Goal: Find specific page/section: Find specific page/section

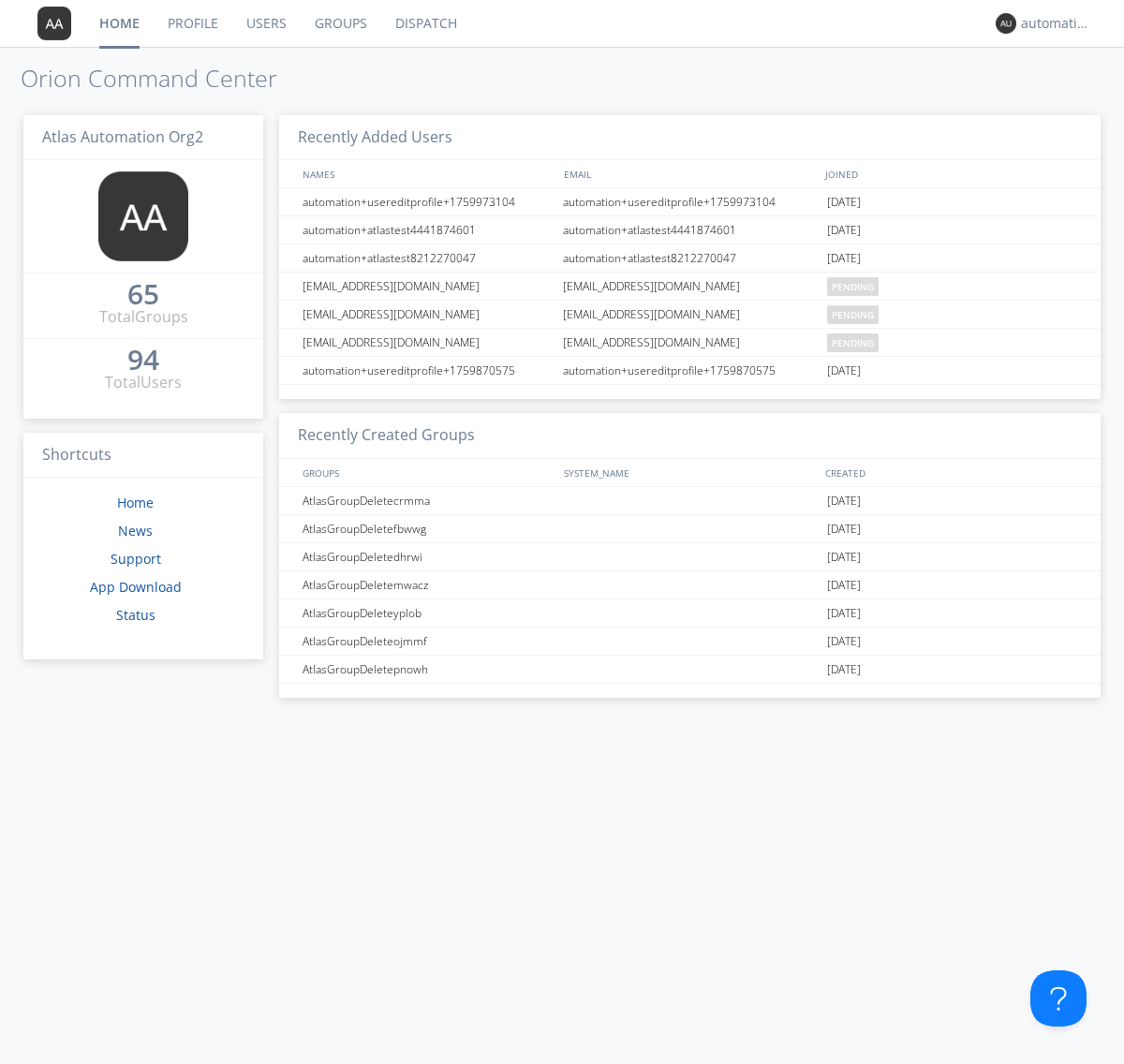
click at [425, 24] on link "Dispatch" at bounding box center [426, 23] width 90 height 47
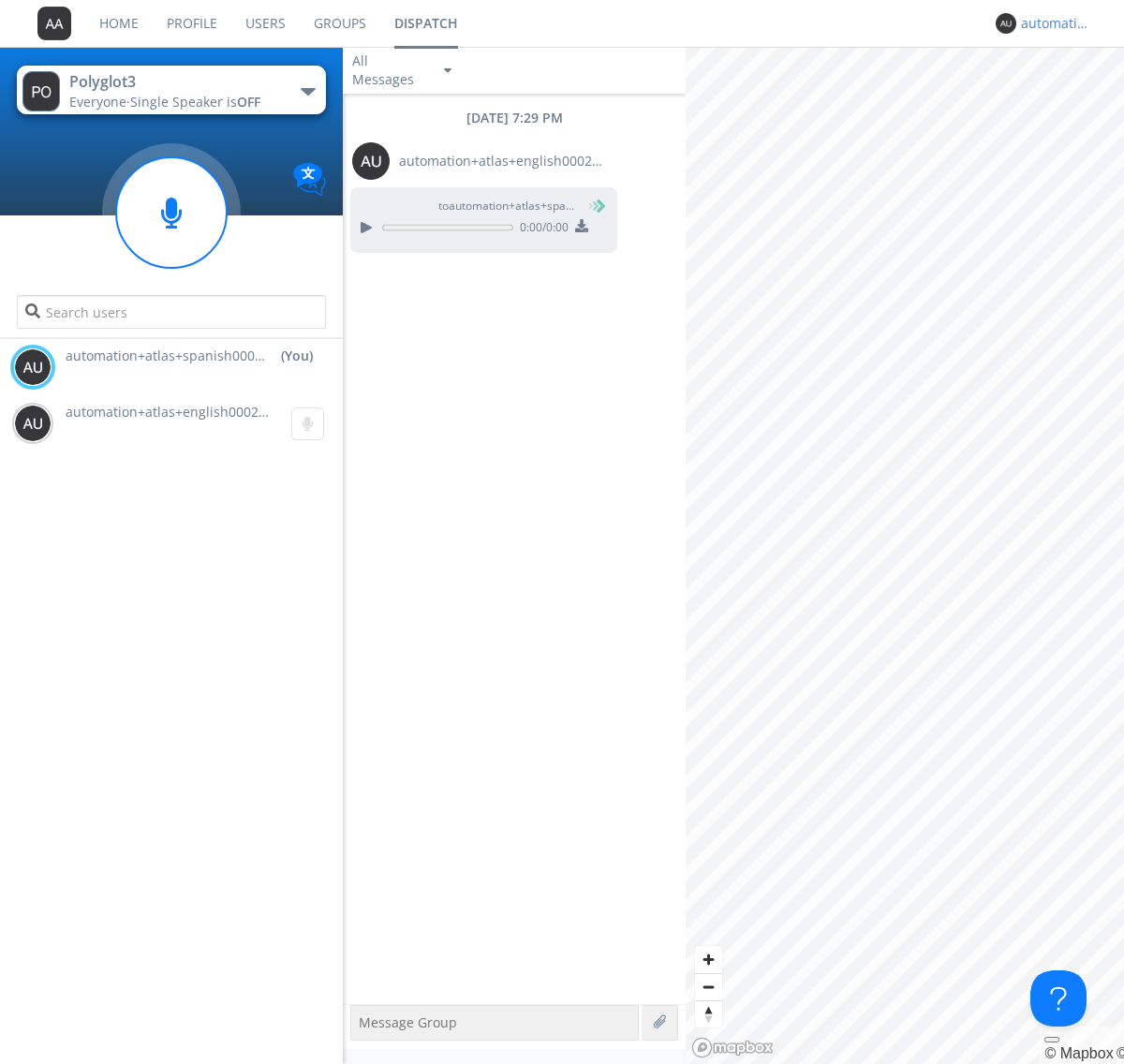
click at [1051, 24] on div "automation+atlas+spanish0002+org2" at bounding box center [1055, 23] width 71 height 19
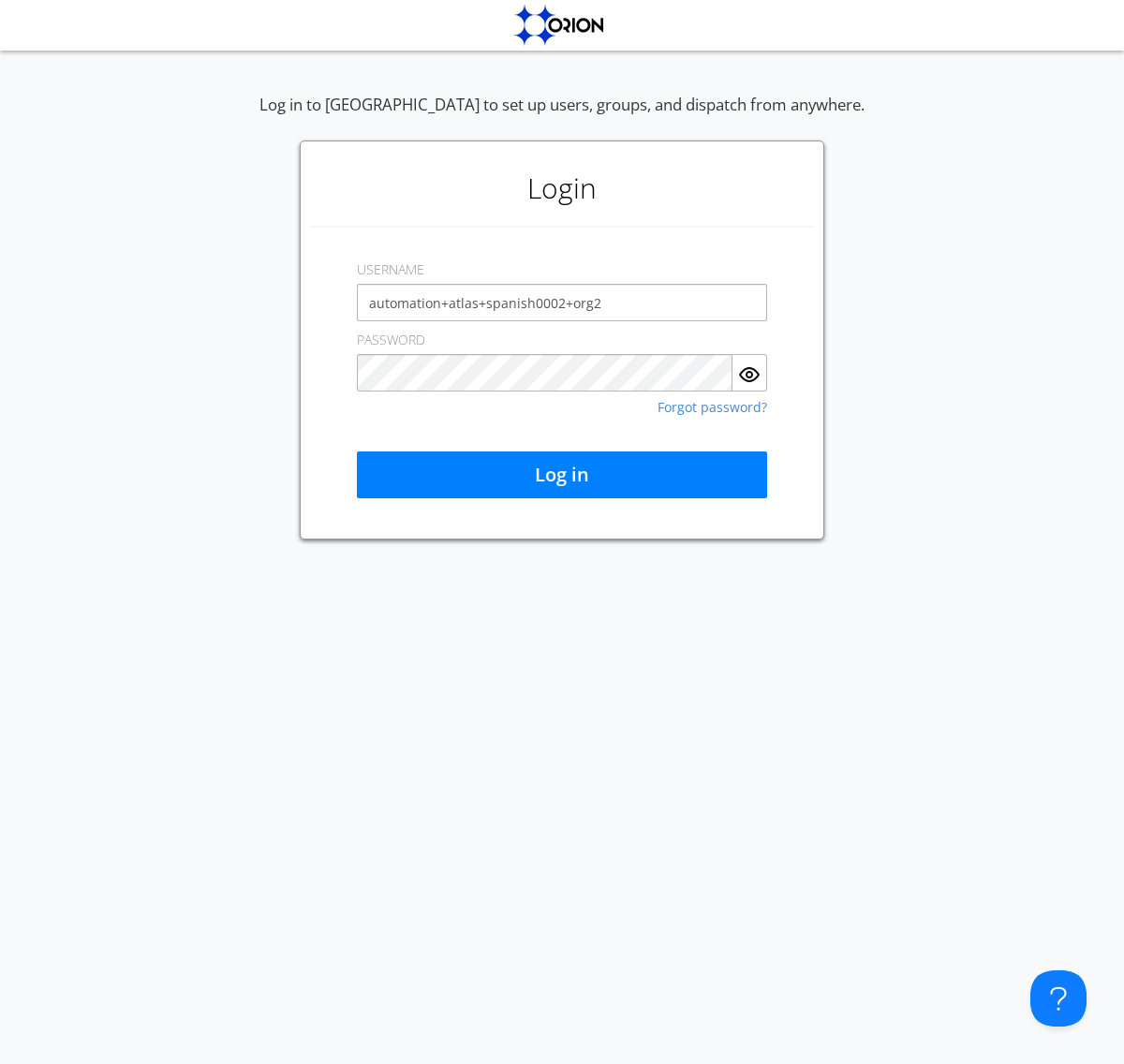
type input "automation+atlas+spanish0002+org2"
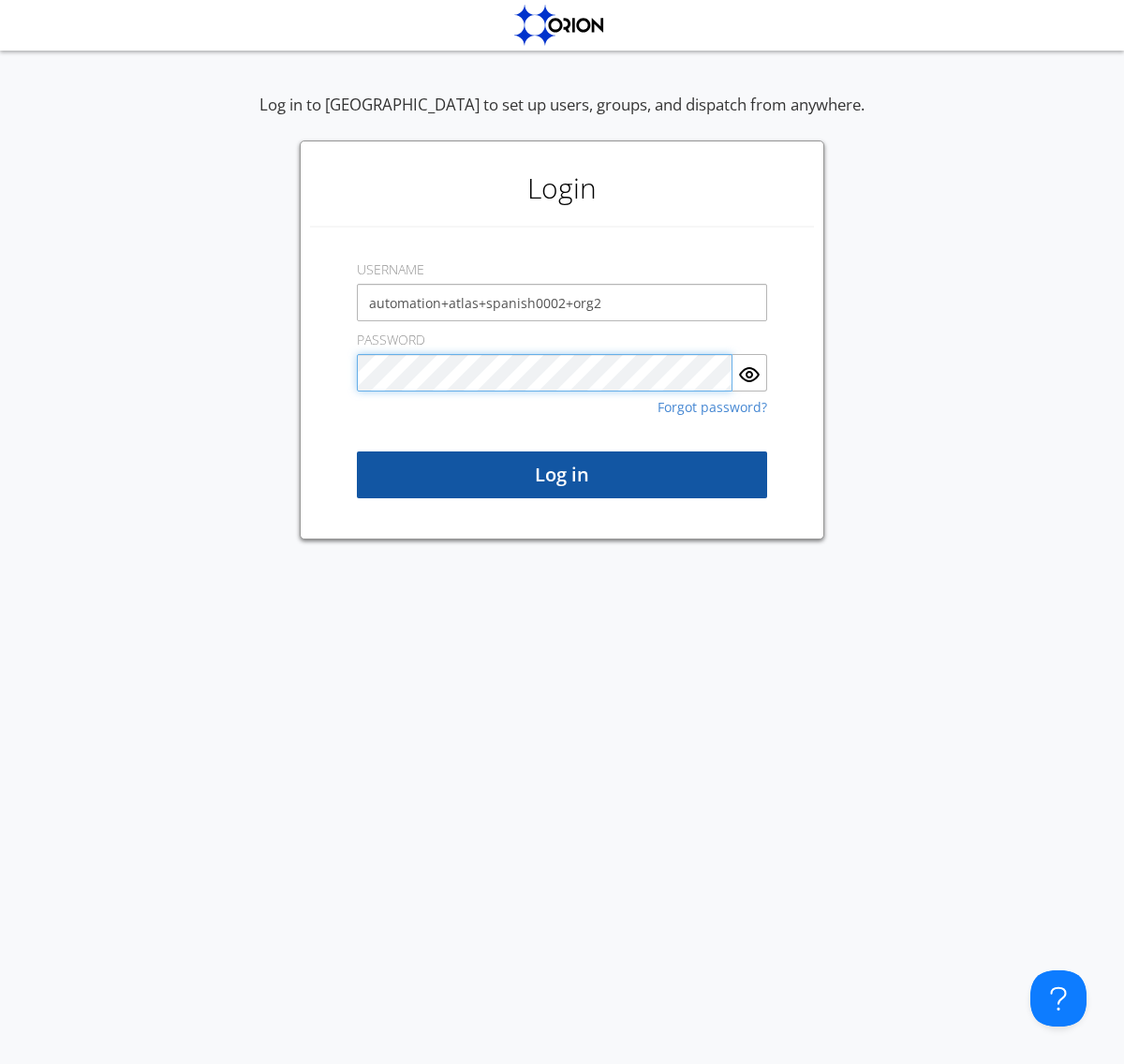
click at [562, 474] on button "Log in" at bounding box center [562, 474] width 410 height 47
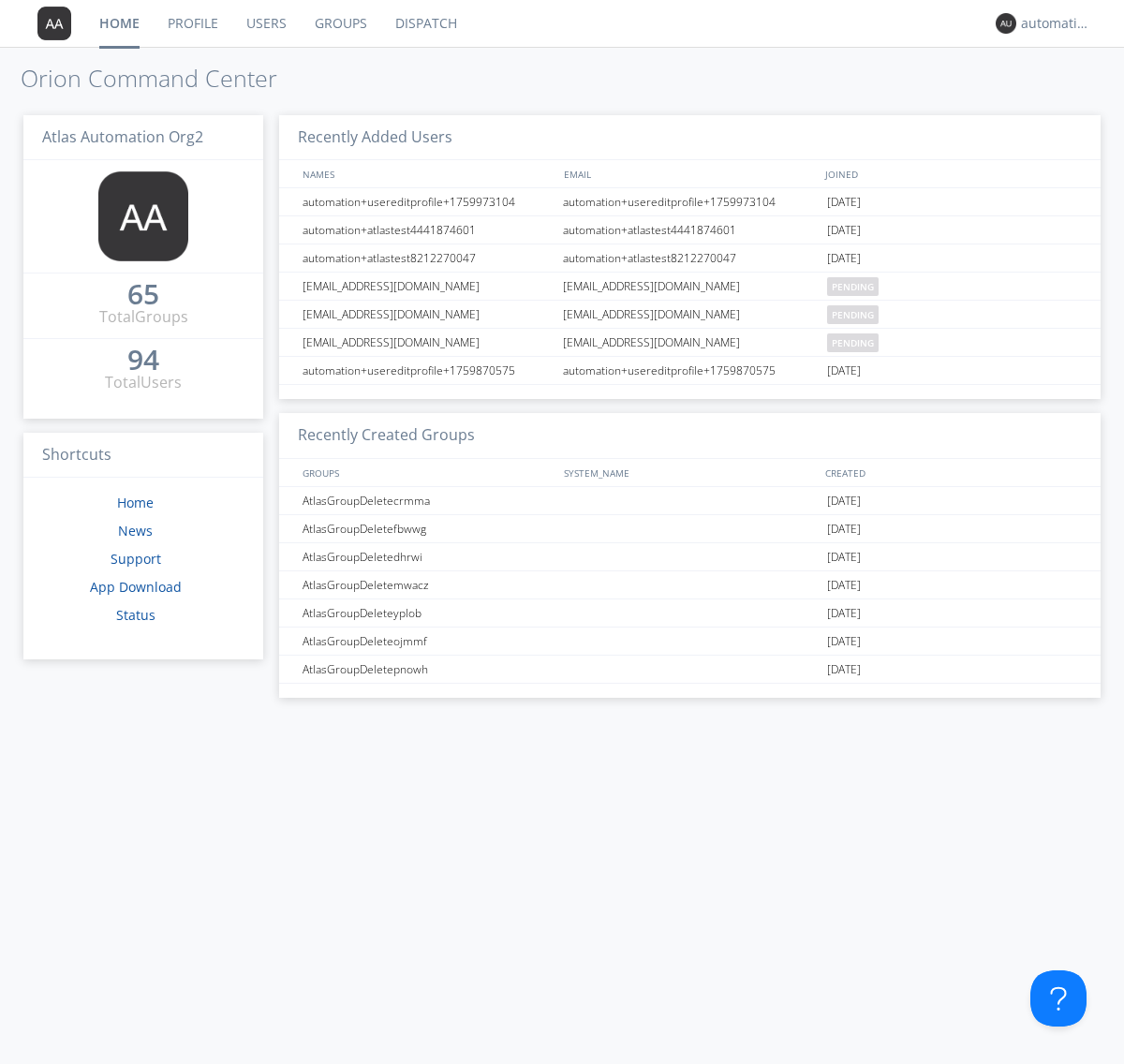
click at [425, 24] on link "Dispatch" at bounding box center [426, 23] width 90 height 47
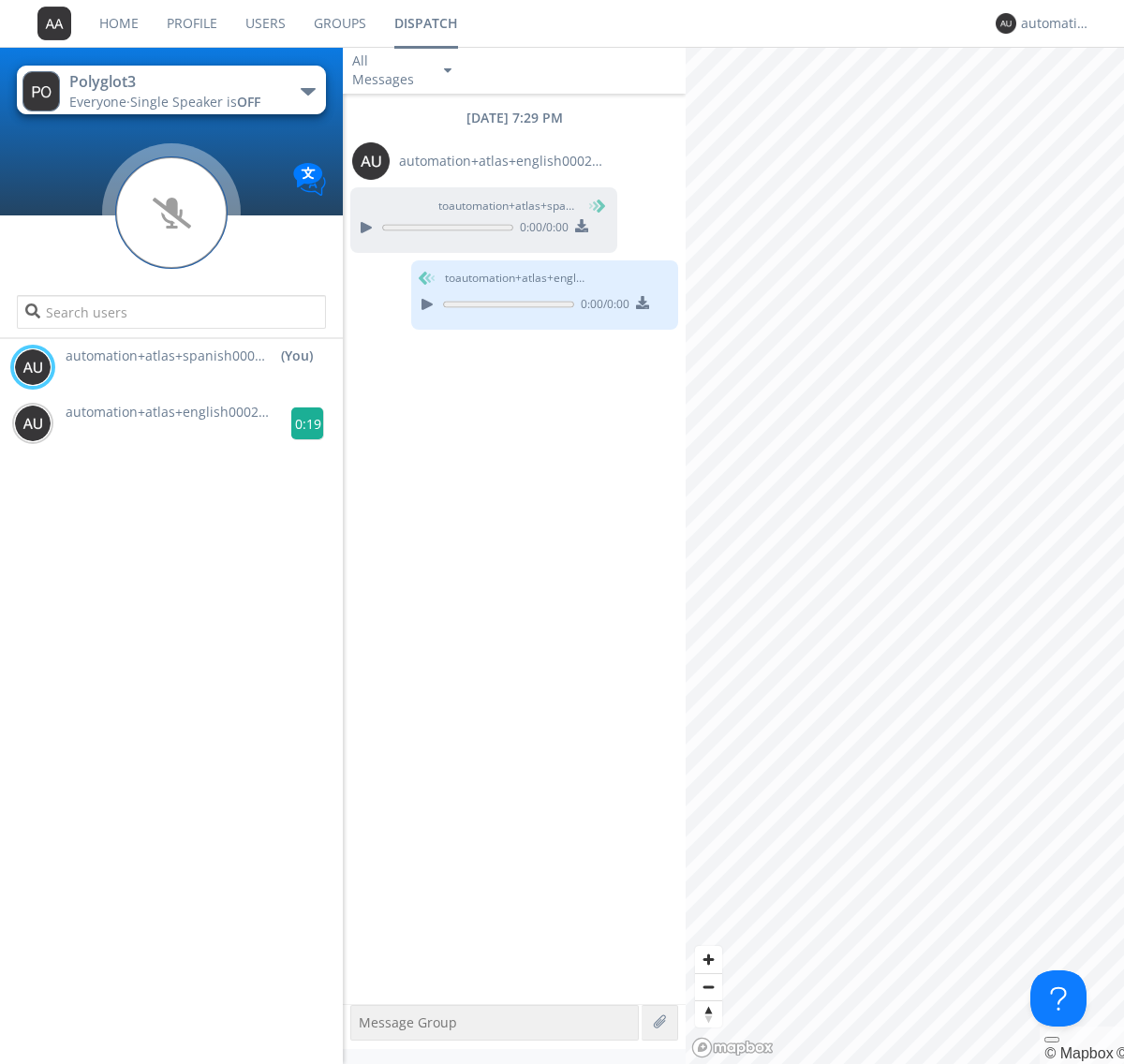
click at [299, 424] on g at bounding box center [307, 424] width 33 height 33
